Goal: Check status: Check status

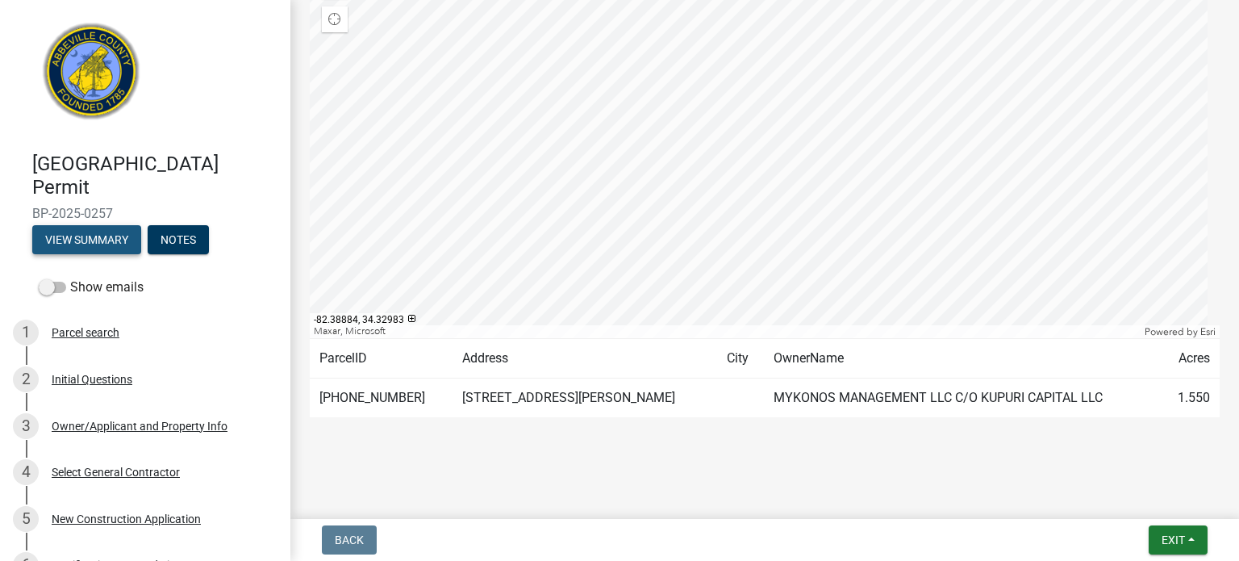
click at [95, 237] on button "View Summary" at bounding box center [86, 239] width 109 height 29
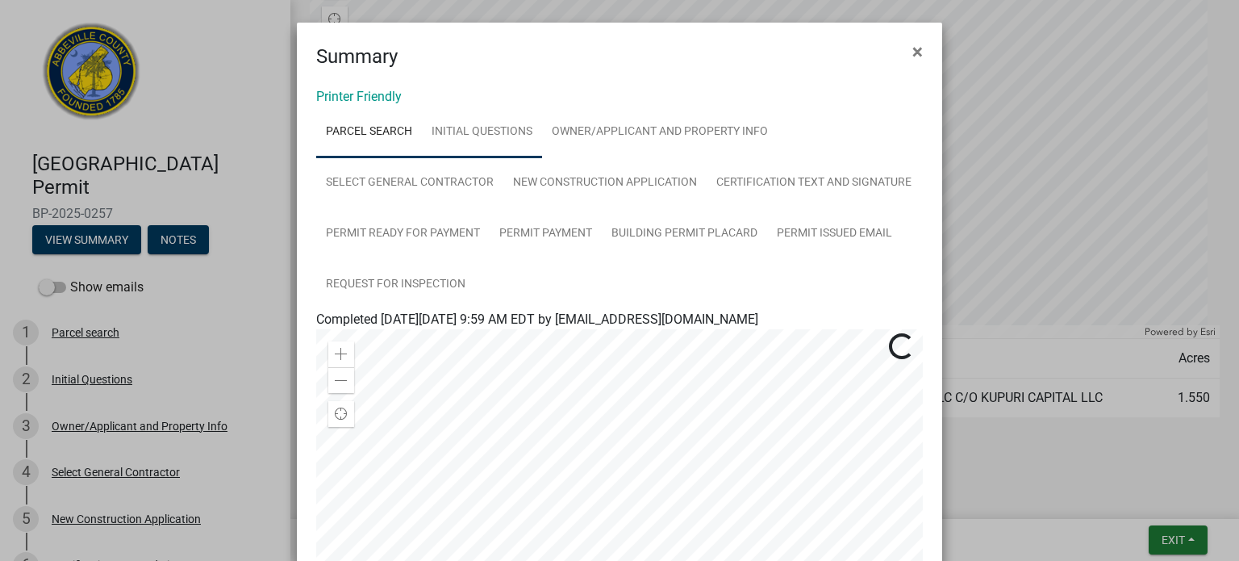
click at [461, 129] on link "Initial Questions" at bounding box center [482, 132] width 120 height 52
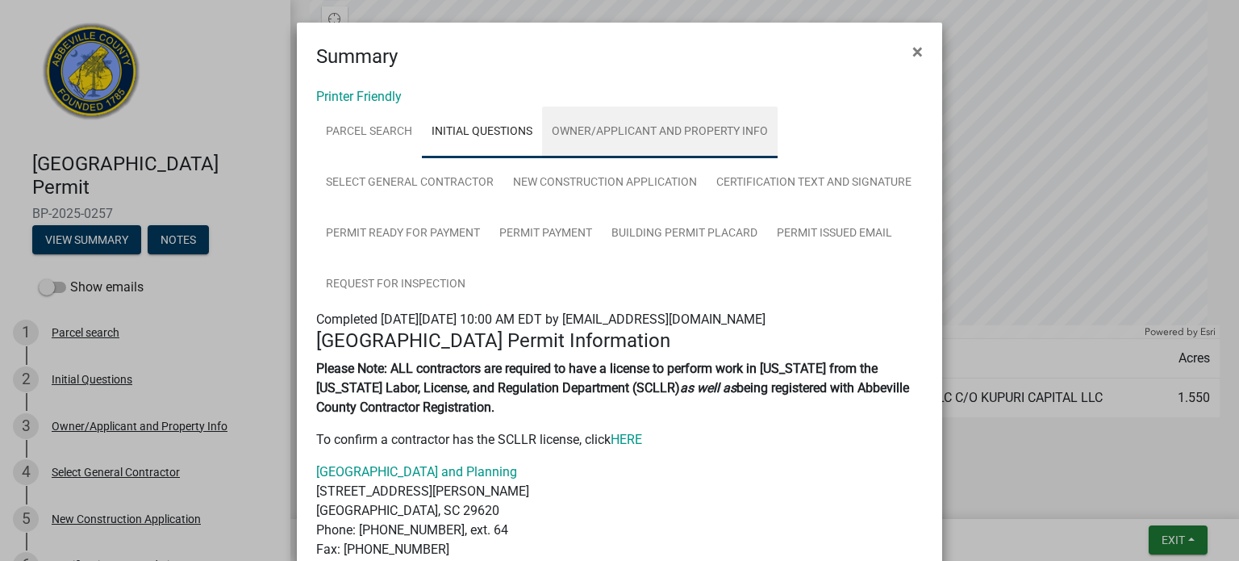
click at [649, 130] on link "Owner/Applicant and Property Info" at bounding box center [660, 132] width 236 height 52
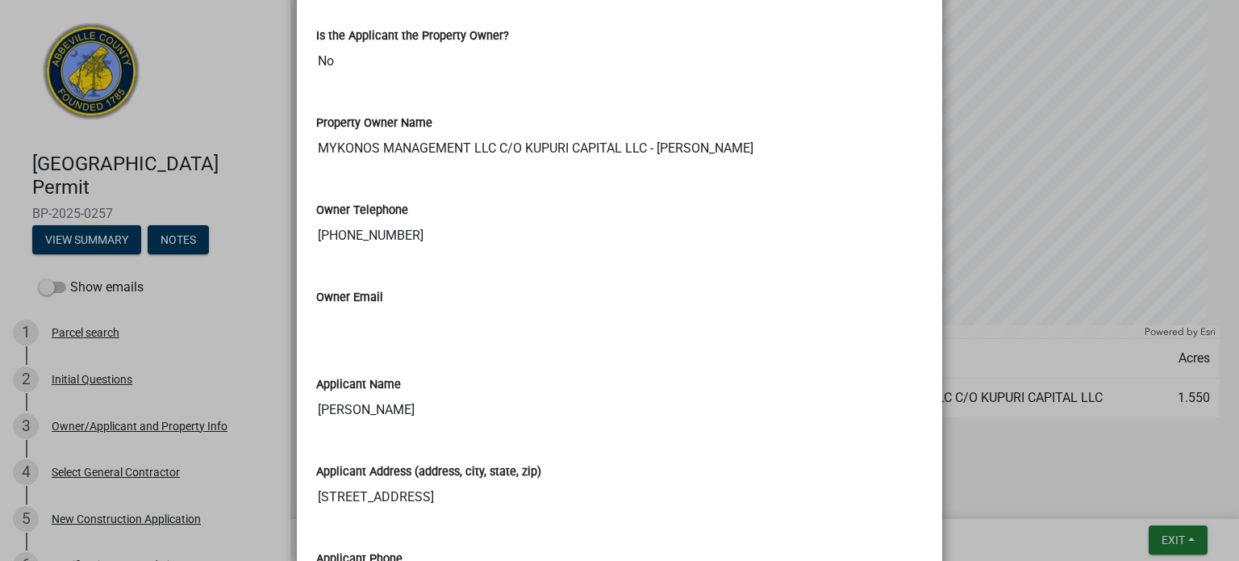
scroll to position [88, 0]
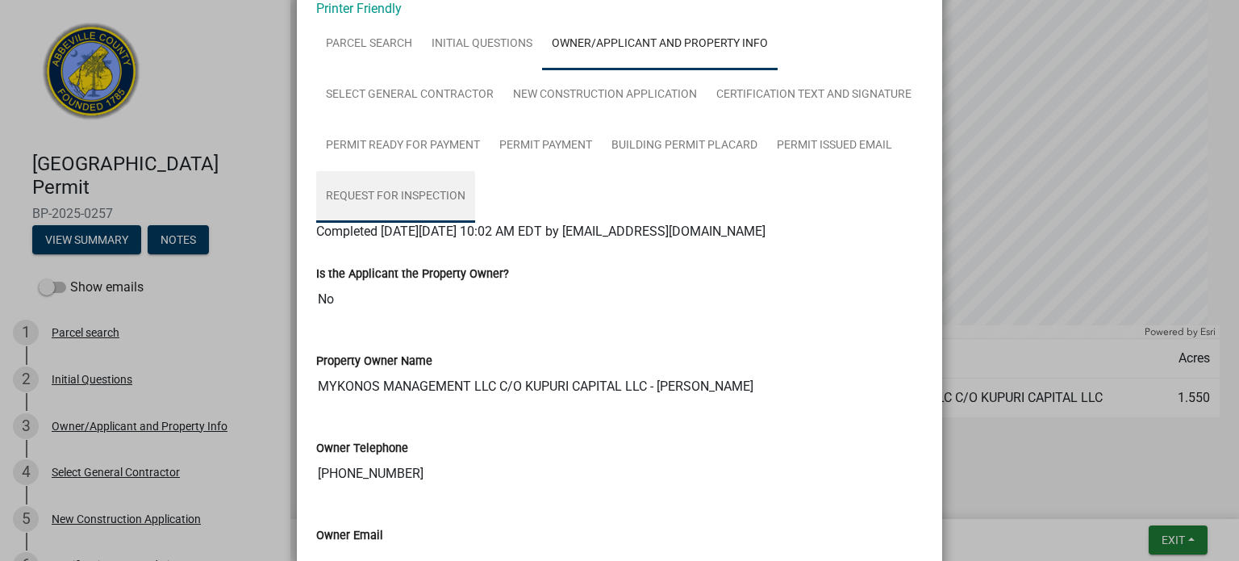
click at [429, 196] on link "Request for Inspection" at bounding box center [395, 197] width 159 height 52
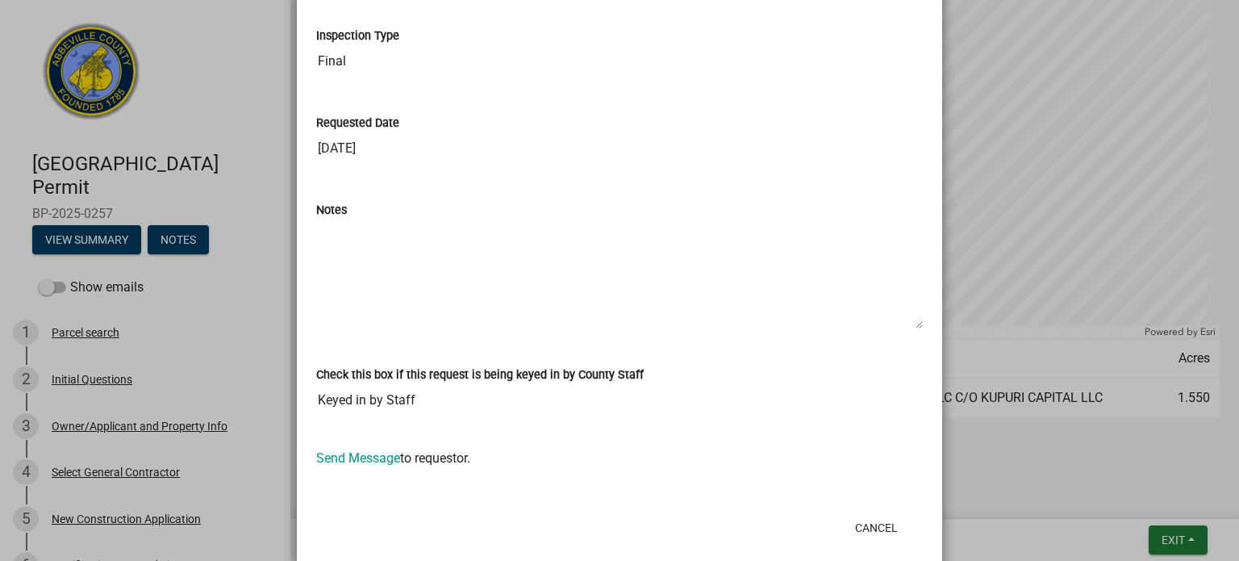
scroll to position [1155, 0]
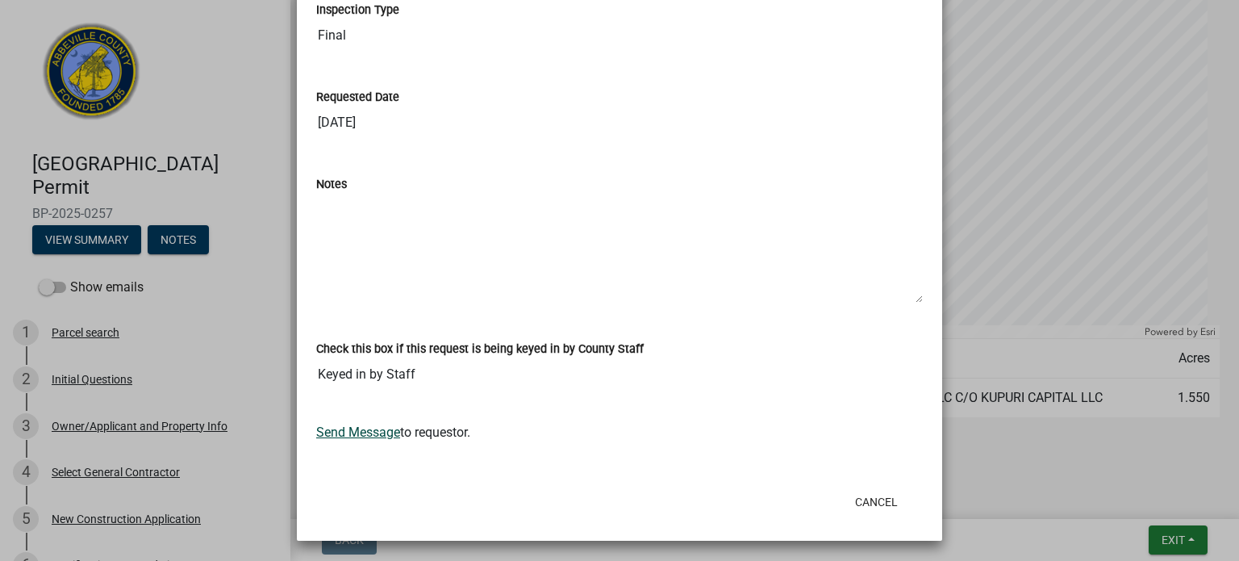
click at [350, 424] on link "Send Message" at bounding box center [358, 431] width 84 height 15
click at [345, 429] on link "Send Message" at bounding box center [358, 431] width 84 height 15
click at [345, 428] on link "Send Message" at bounding box center [358, 431] width 84 height 15
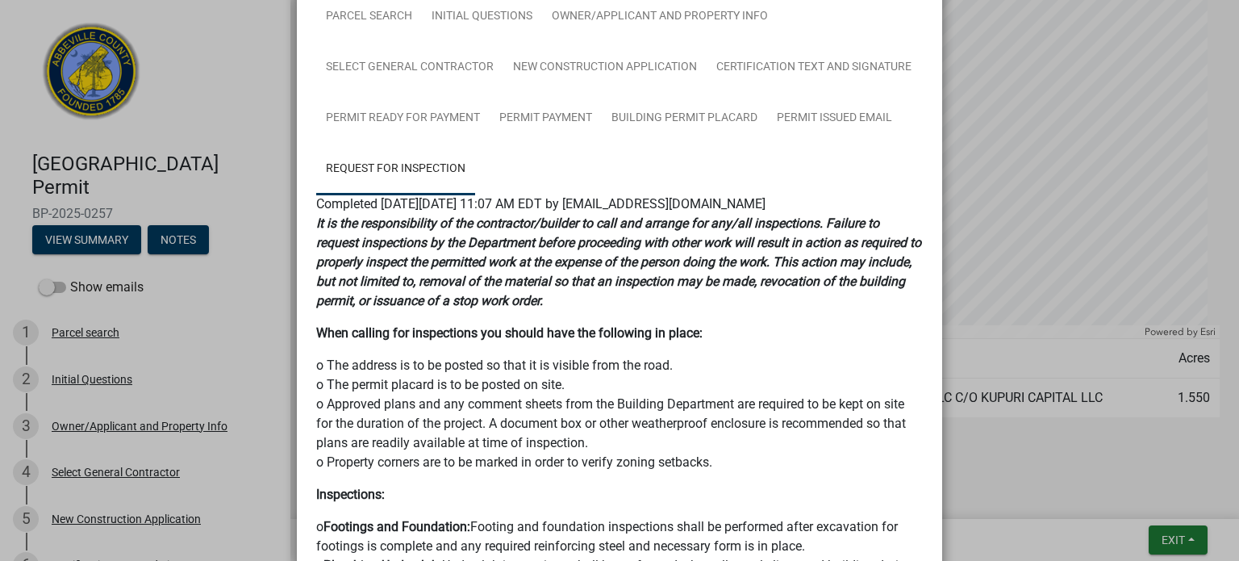
scroll to position [0, 0]
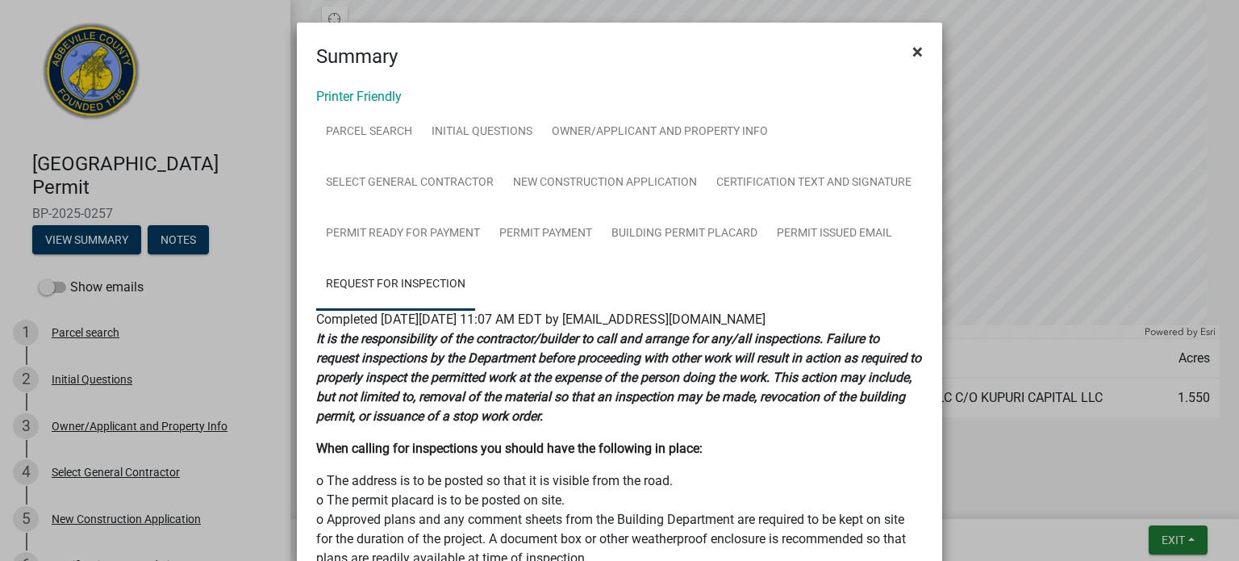
click at [927, 52] on button "×" at bounding box center [918, 51] width 36 height 45
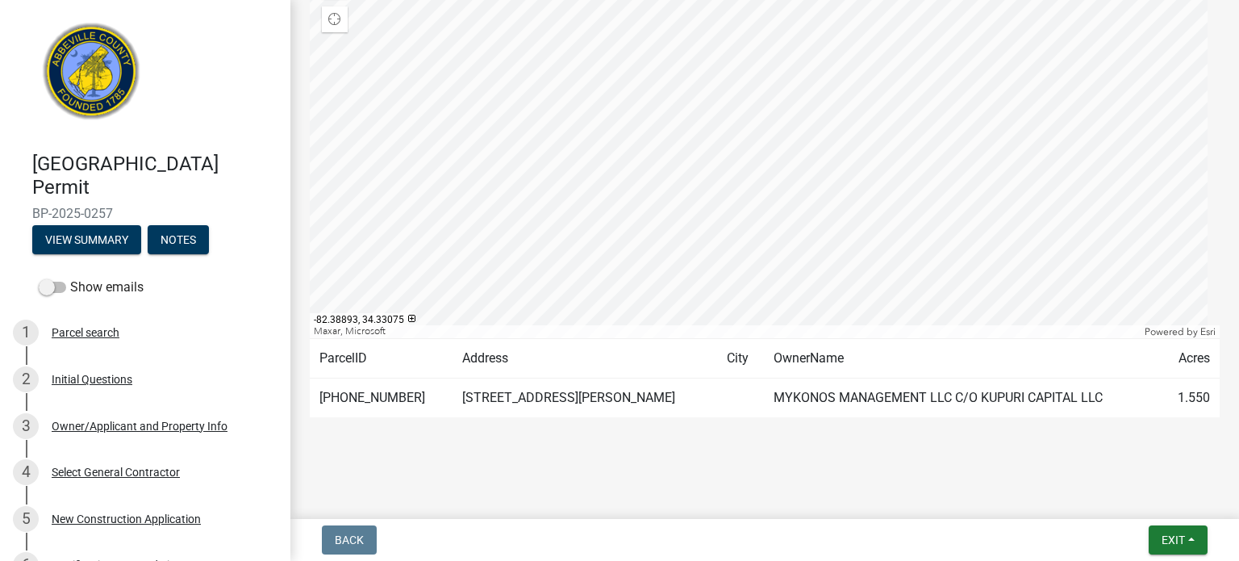
drag, startPoint x: 116, startPoint y: 212, endPoint x: 27, endPoint y: 215, distance: 88.8
click at [27, 215] on div "[GEOGRAPHIC_DATA] Permit BP-2025-0257 View Summary Notes" at bounding box center [145, 199] width 265 height 119
copy span "BP-2025-0257"
